Goal: Task Accomplishment & Management: Use online tool/utility

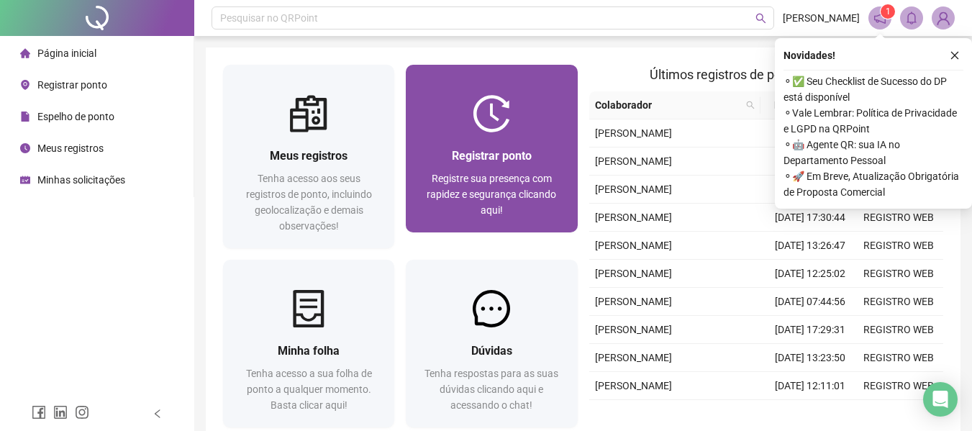
click at [514, 155] on span "Registrar ponto" at bounding box center [492, 156] width 80 height 14
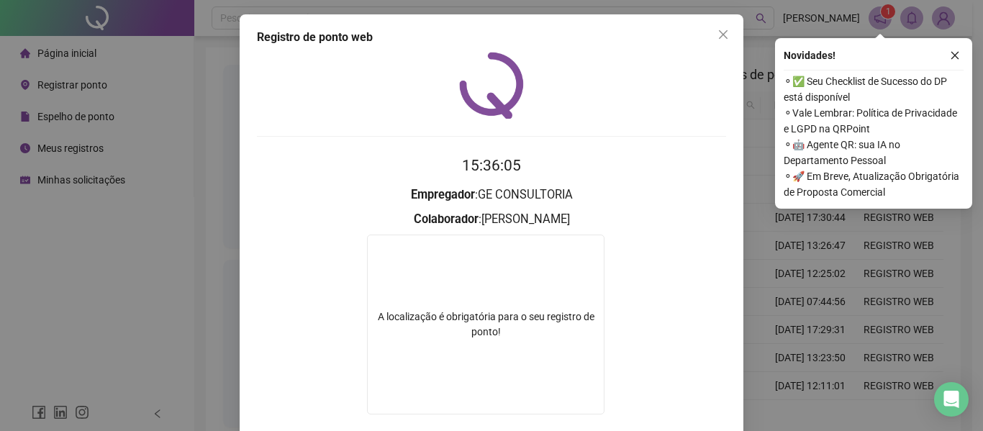
scroll to position [79, 0]
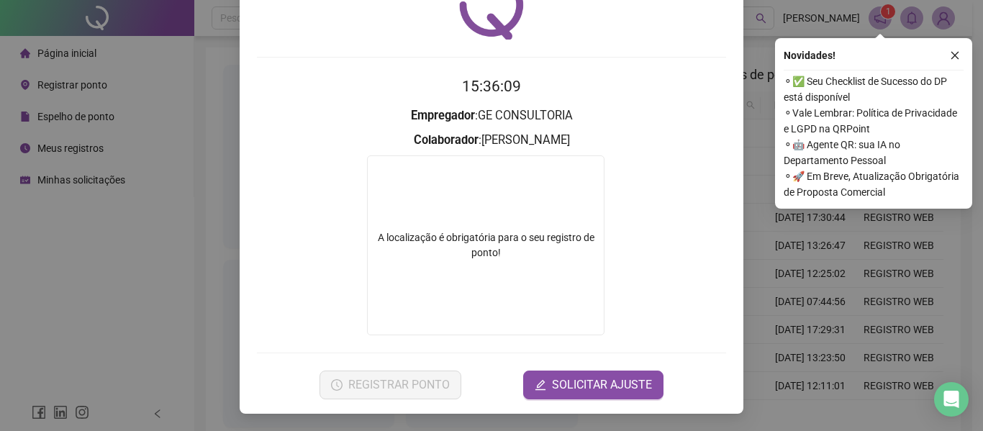
click at [568, 278] on div "A localização é obrigatória para o seu registro de ponto!" at bounding box center [485, 245] width 237 height 180
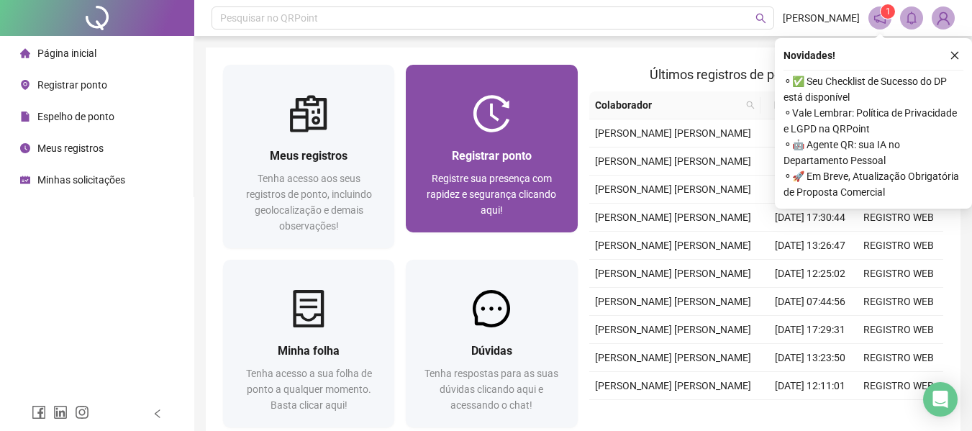
click at [547, 195] on span "Registre sua presença com rapidez e segurança clicando aqui!" at bounding box center [491, 194] width 129 height 43
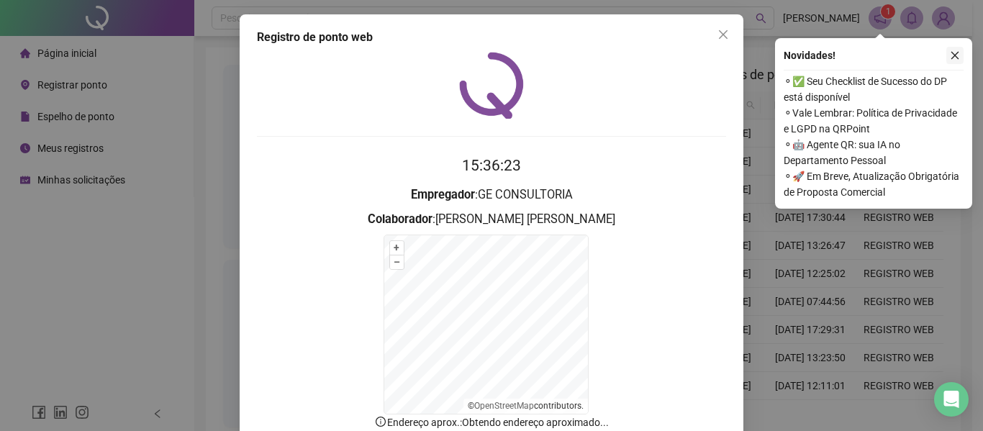
click at [957, 55] on icon "close" at bounding box center [955, 55] width 10 height 10
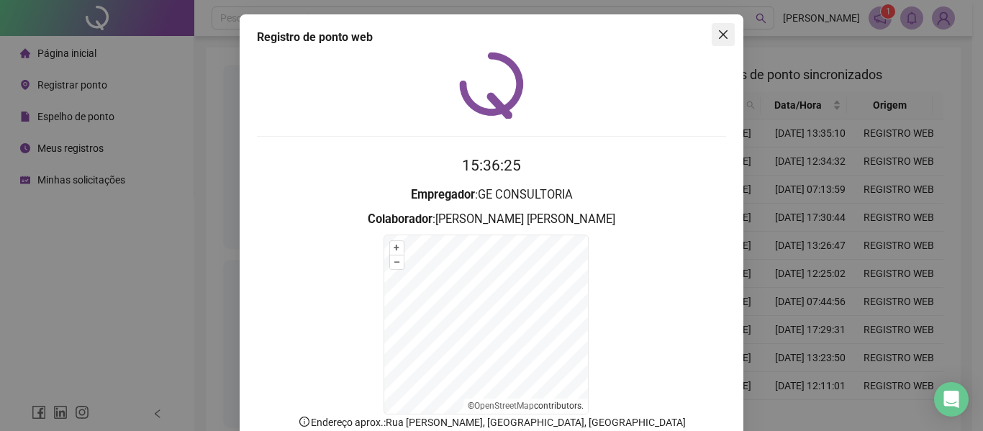
click at [717, 37] on icon "close" at bounding box center [723, 35] width 12 height 12
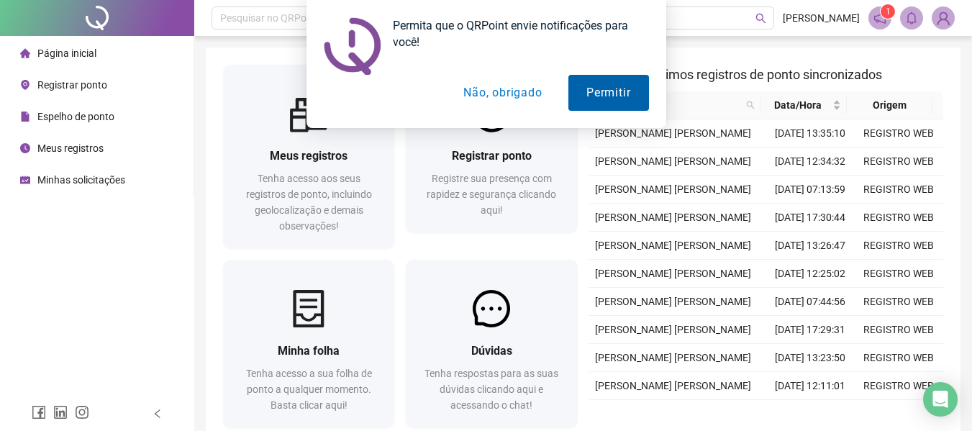
click at [638, 100] on button "Permitir" at bounding box center [608, 93] width 80 height 36
